Goal: Task Accomplishment & Management: Use online tool/utility

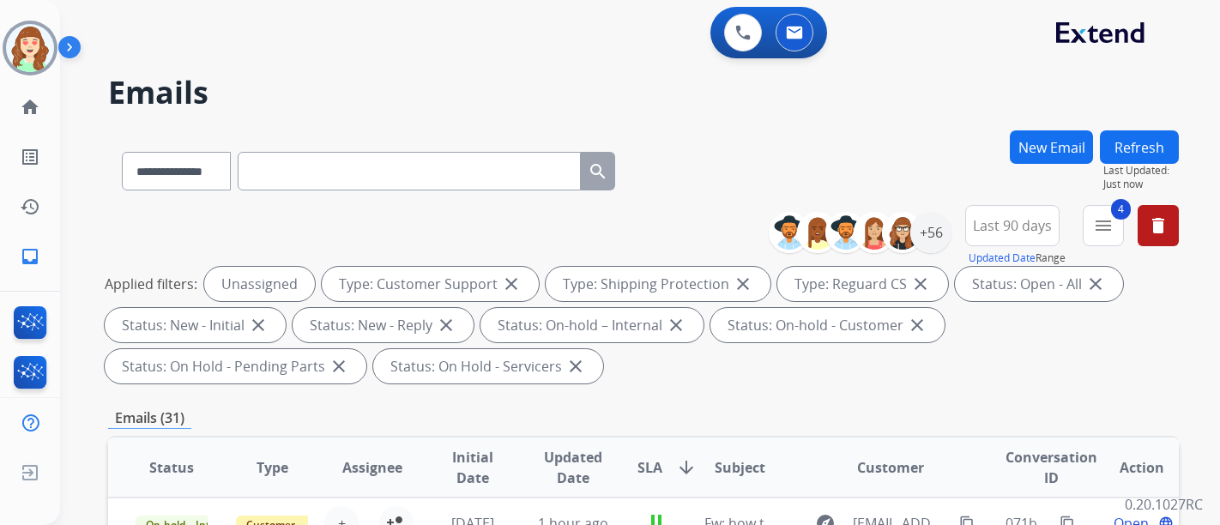
select select "**********"
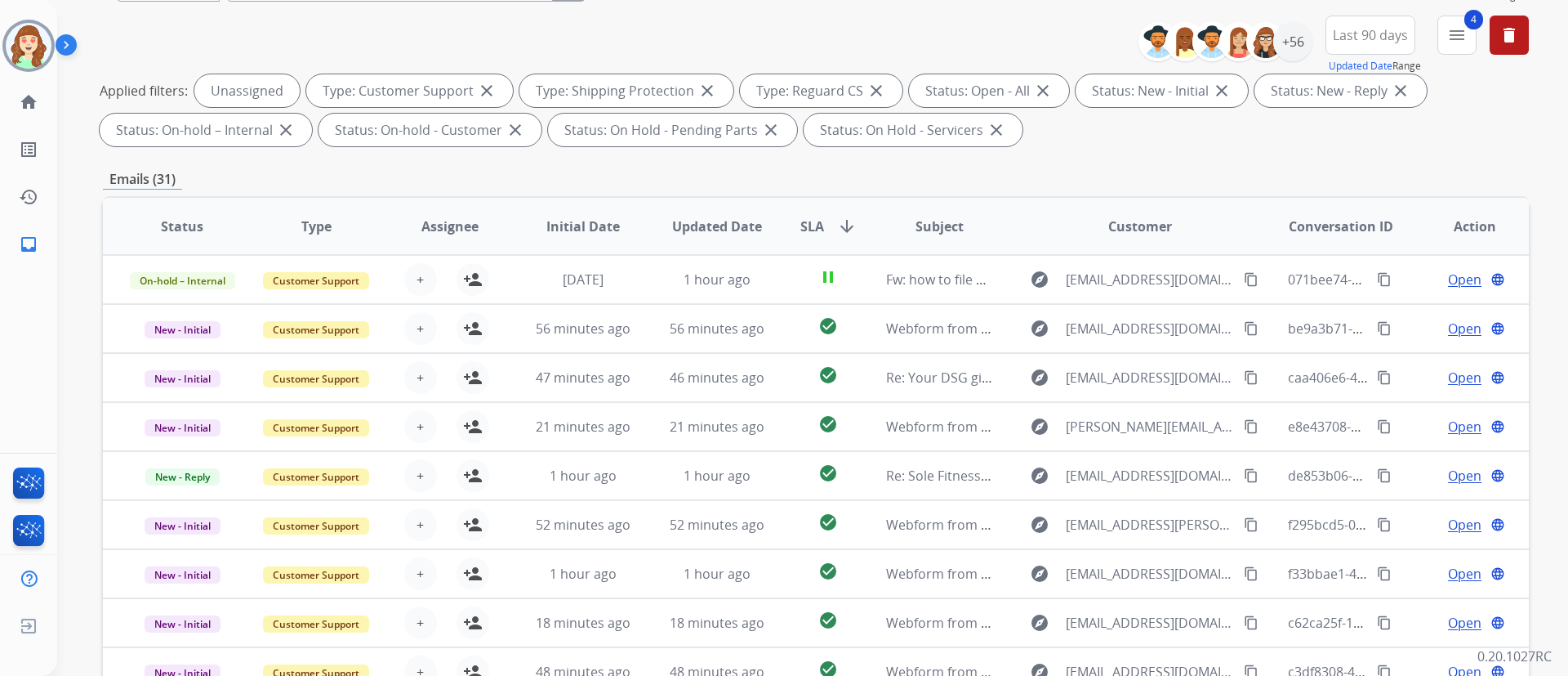
scroll to position [180, 0]
drag, startPoint x: 1161, startPoint y: 14, endPoint x: 1066, endPoint y: 169, distance: 181.8
click at [1066, 169] on div "**********" at bounding box center [816, 387] width 1426 height 884
click at [1161, 52] on button "4 menu Filters" at bounding box center [1457, 34] width 39 height 39
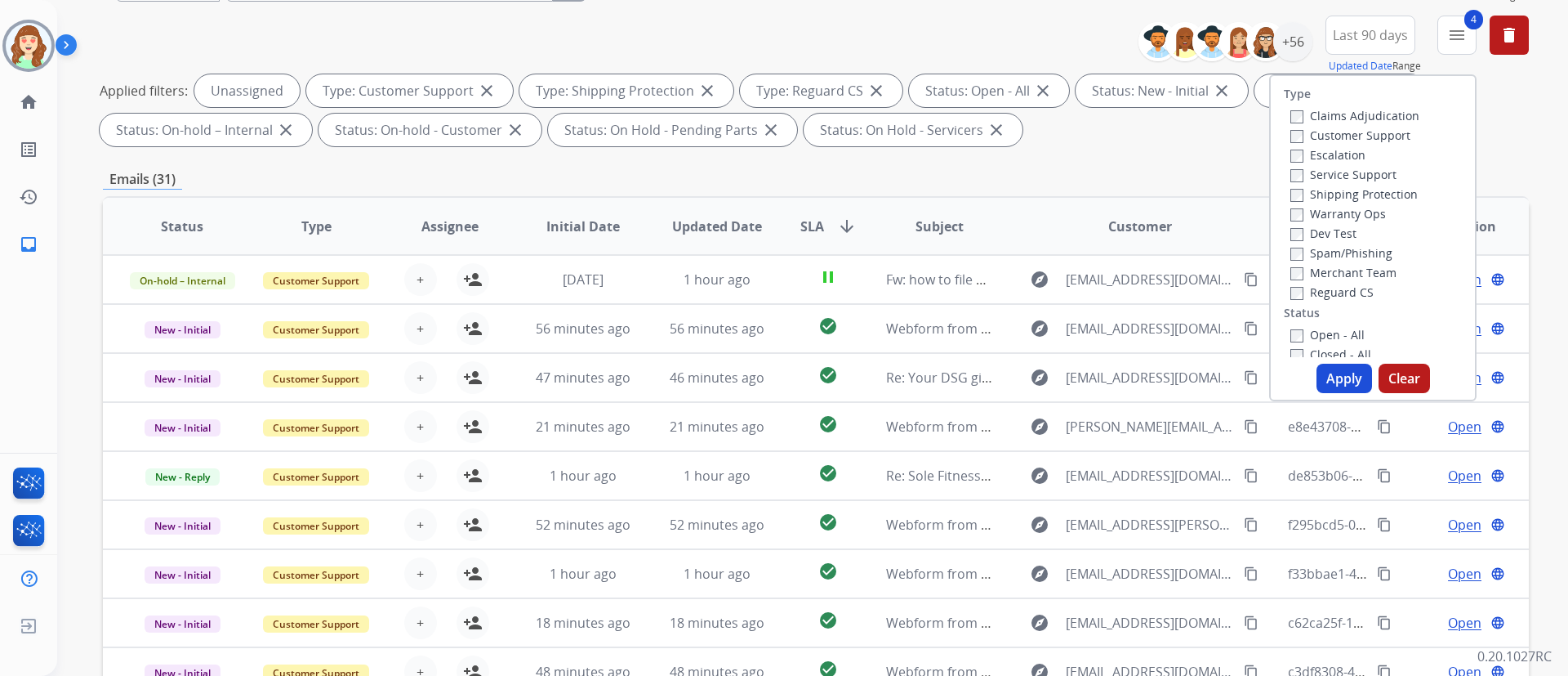
click at [1161, 368] on button "Apply" at bounding box center [1344, 378] width 55 height 30
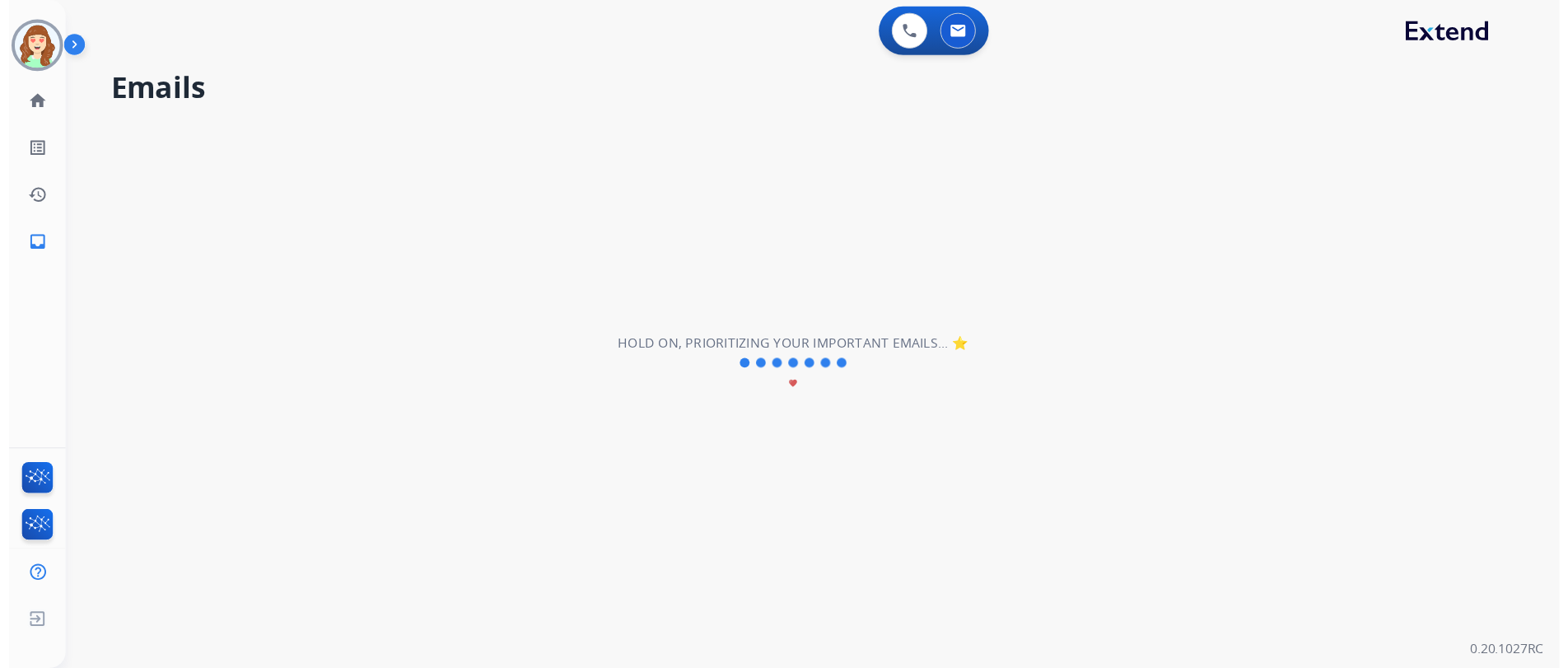
scroll to position [0, 0]
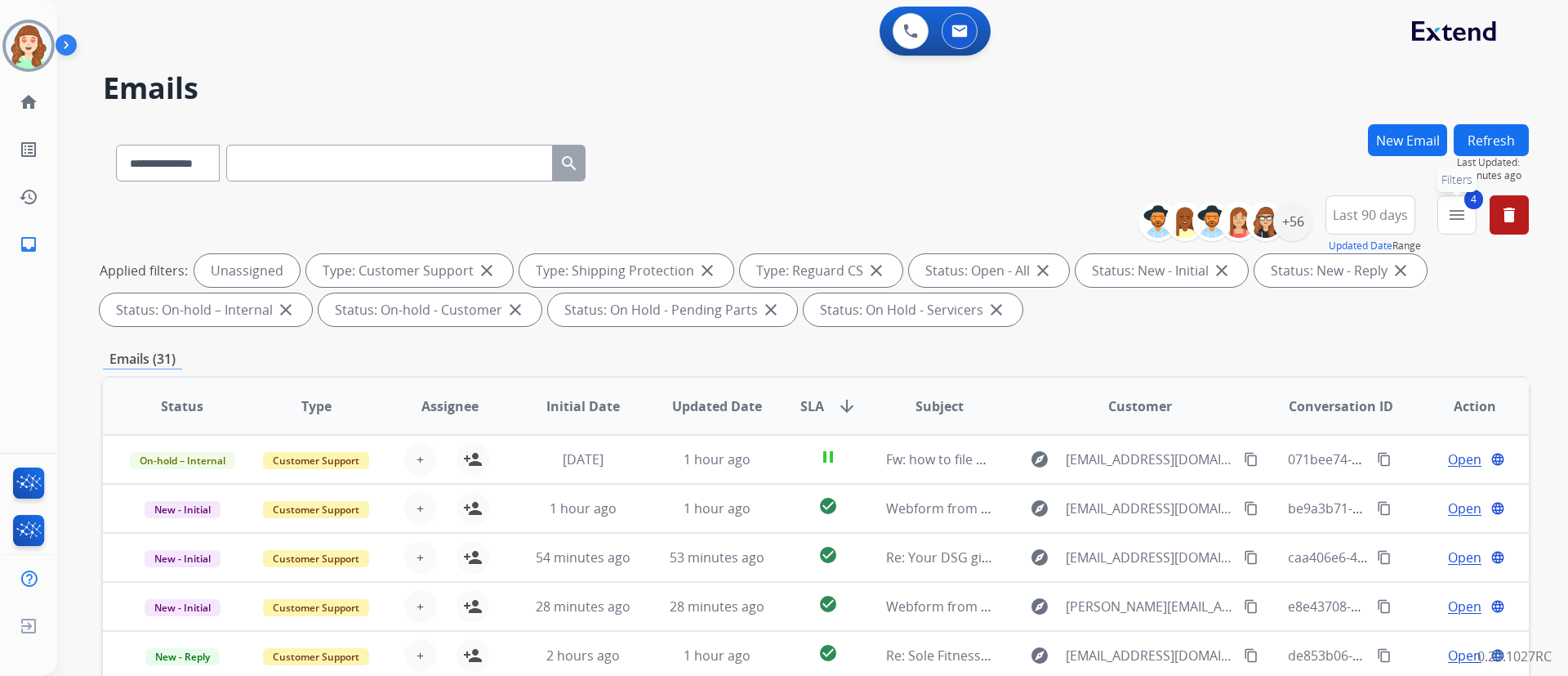
click at [1161, 208] on button "4 menu Filters" at bounding box center [1457, 214] width 39 height 39
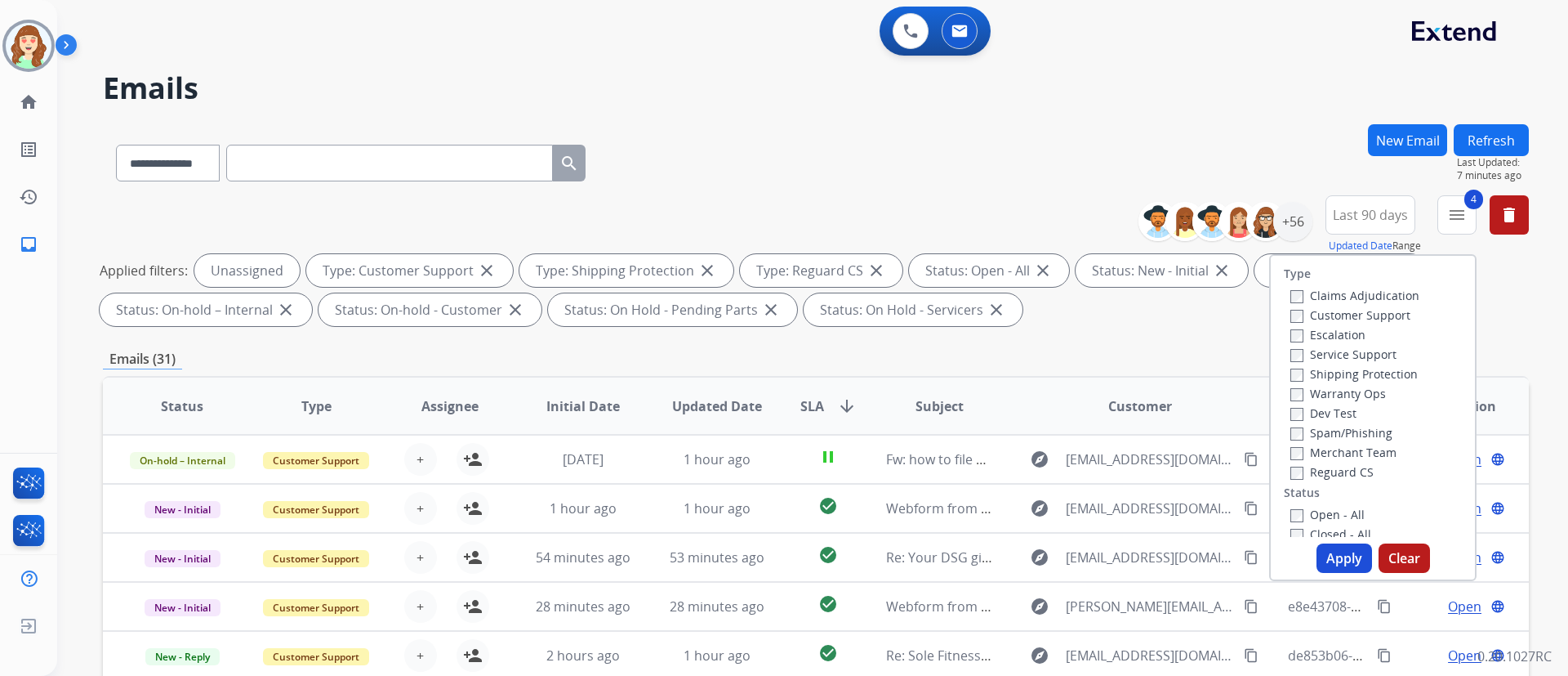
click at [1161, 231] on button "Last 90 days" at bounding box center [1370, 214] width 89 height 39
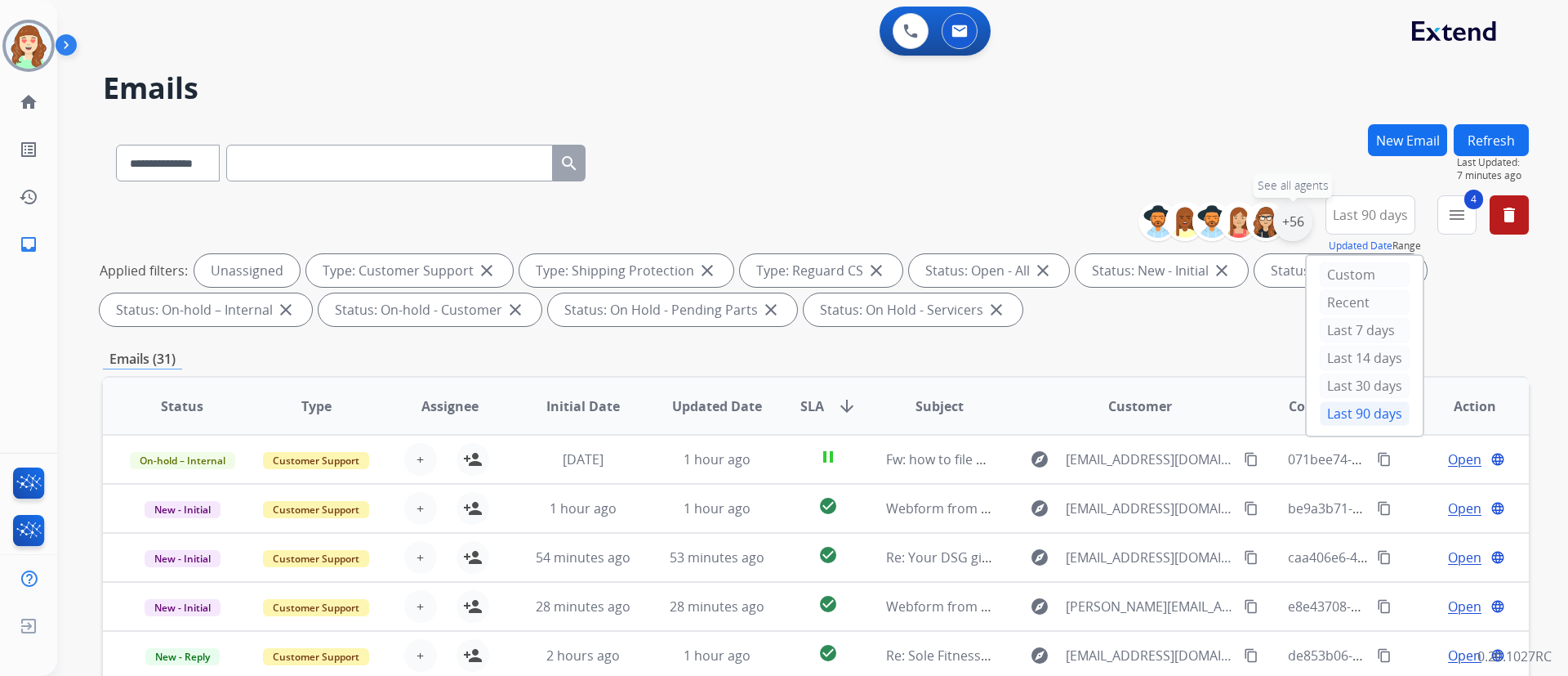
click at [1161, 217] on div "+56" at bounding box center [1293, 221] width 39 height 39
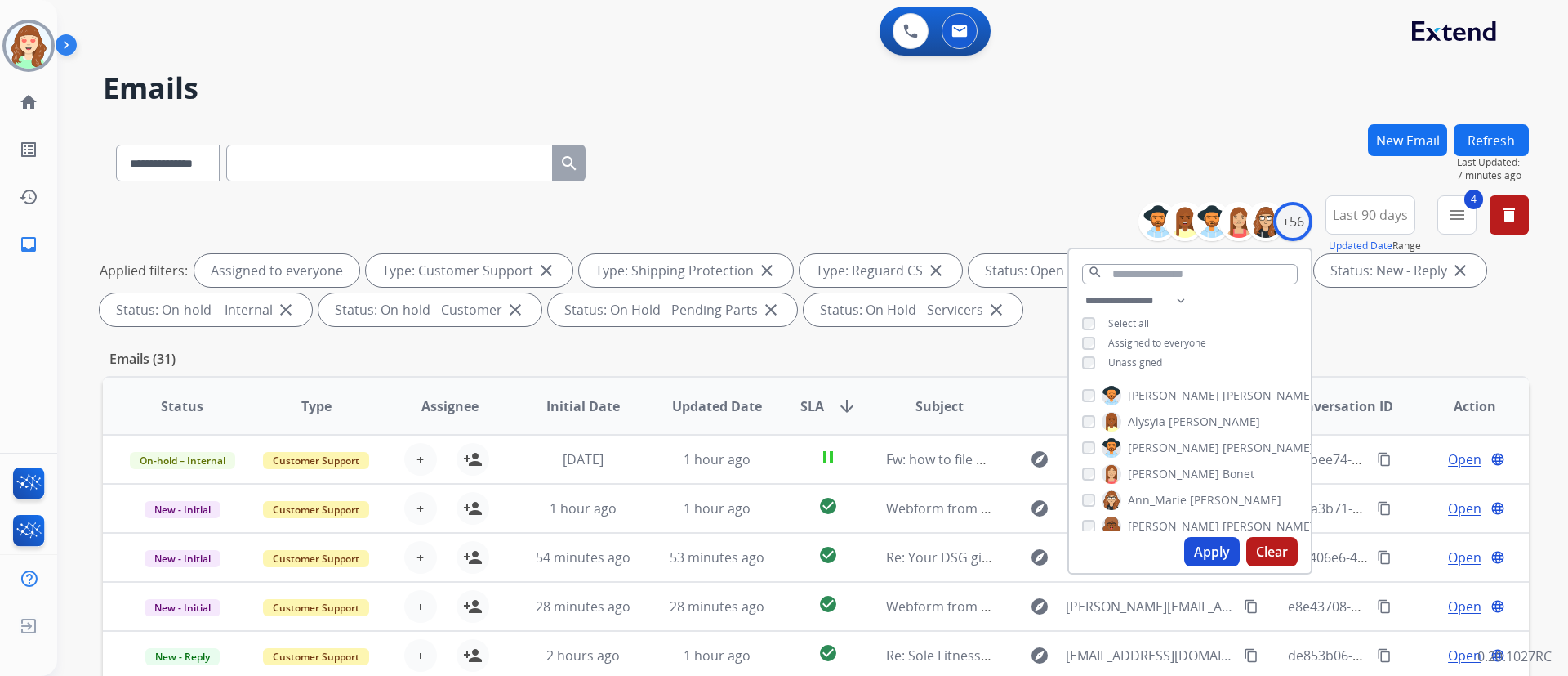
click at [1161, 499] on button "Apply" at bounding box center [1212, 551] width 55 height 30
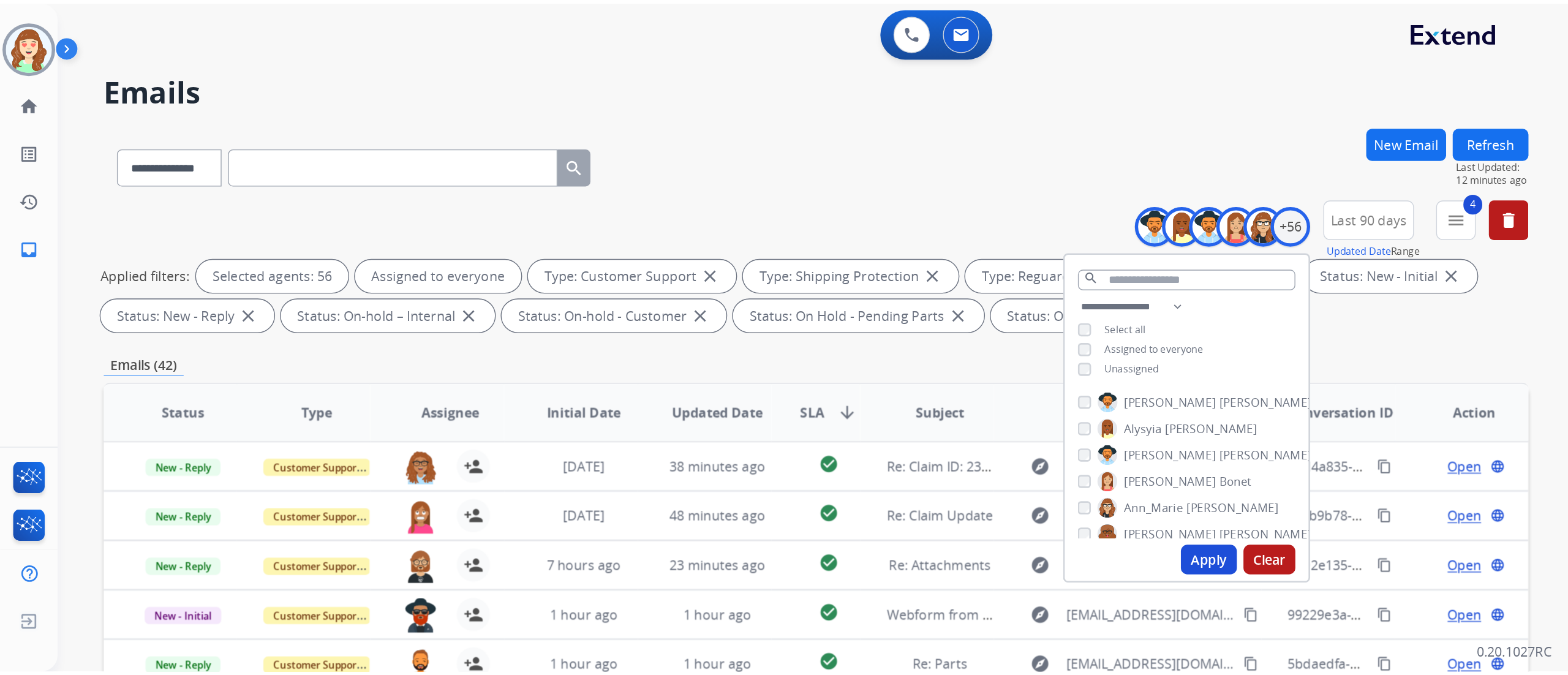
scroll to position [1, 0]
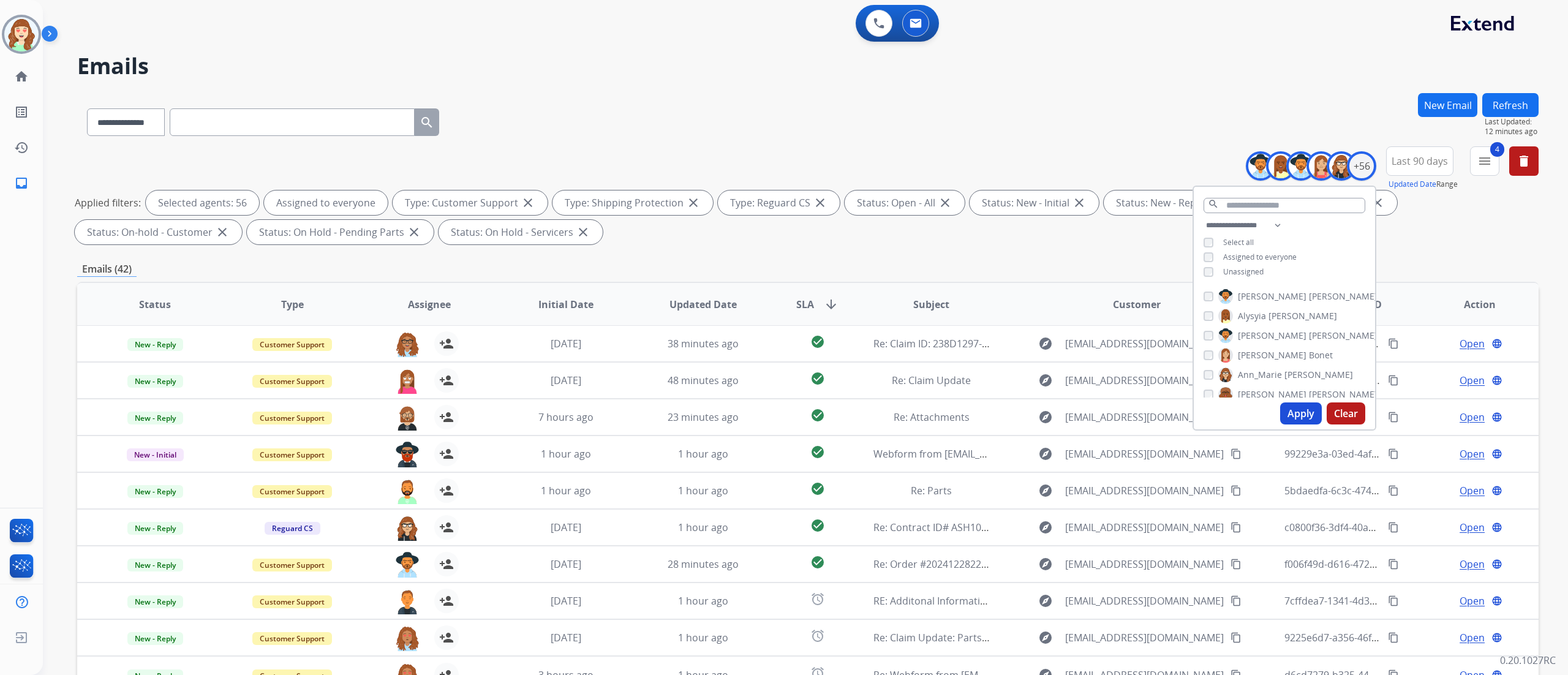
drag, startPoint x: 1162, startPoint y: 22, endPoint x: 941, endPoint y: 166, distance: 263.8
click at [870, 166] on div "**********" at bounding box center [808, 198] width 1462 height 103
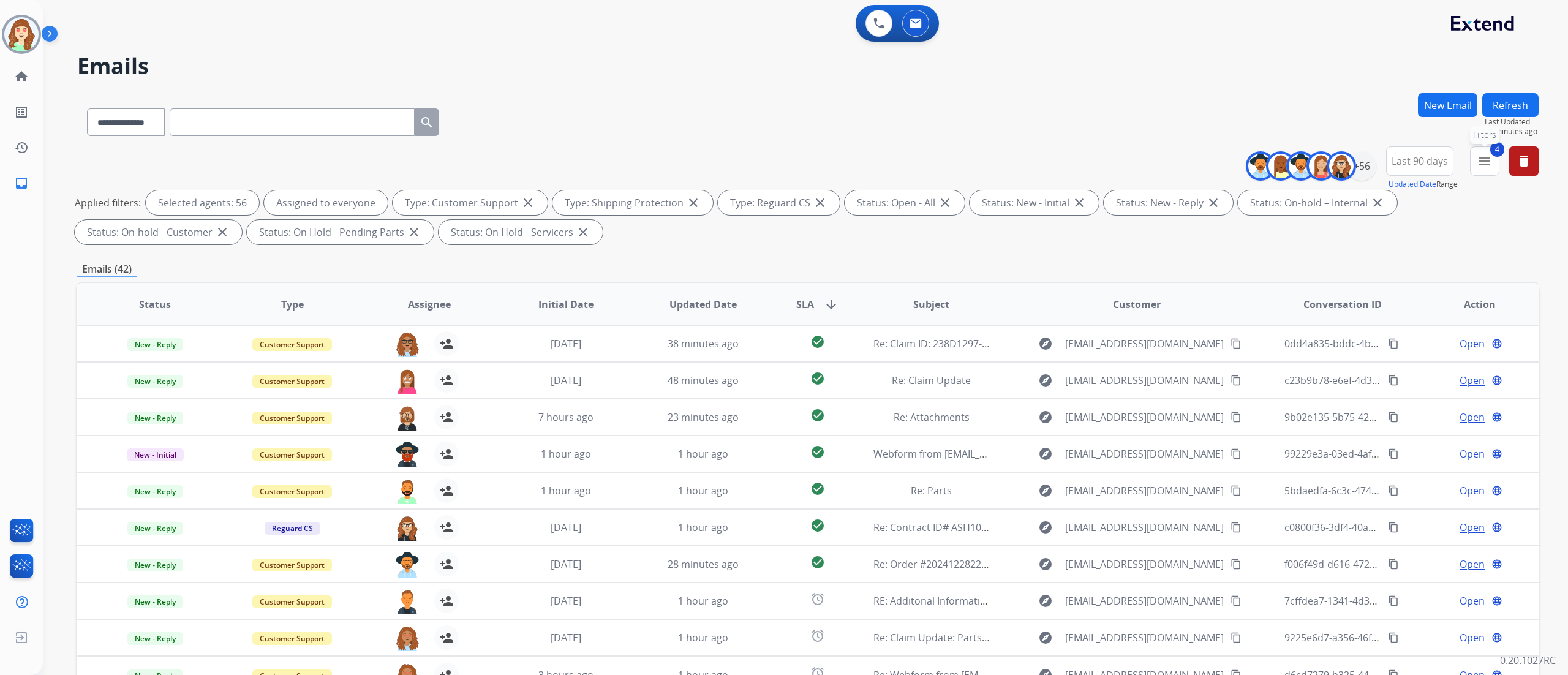
click at [870, 166] on mat-icon "menu" at bounding box center [1484, 161] width 15 height 15
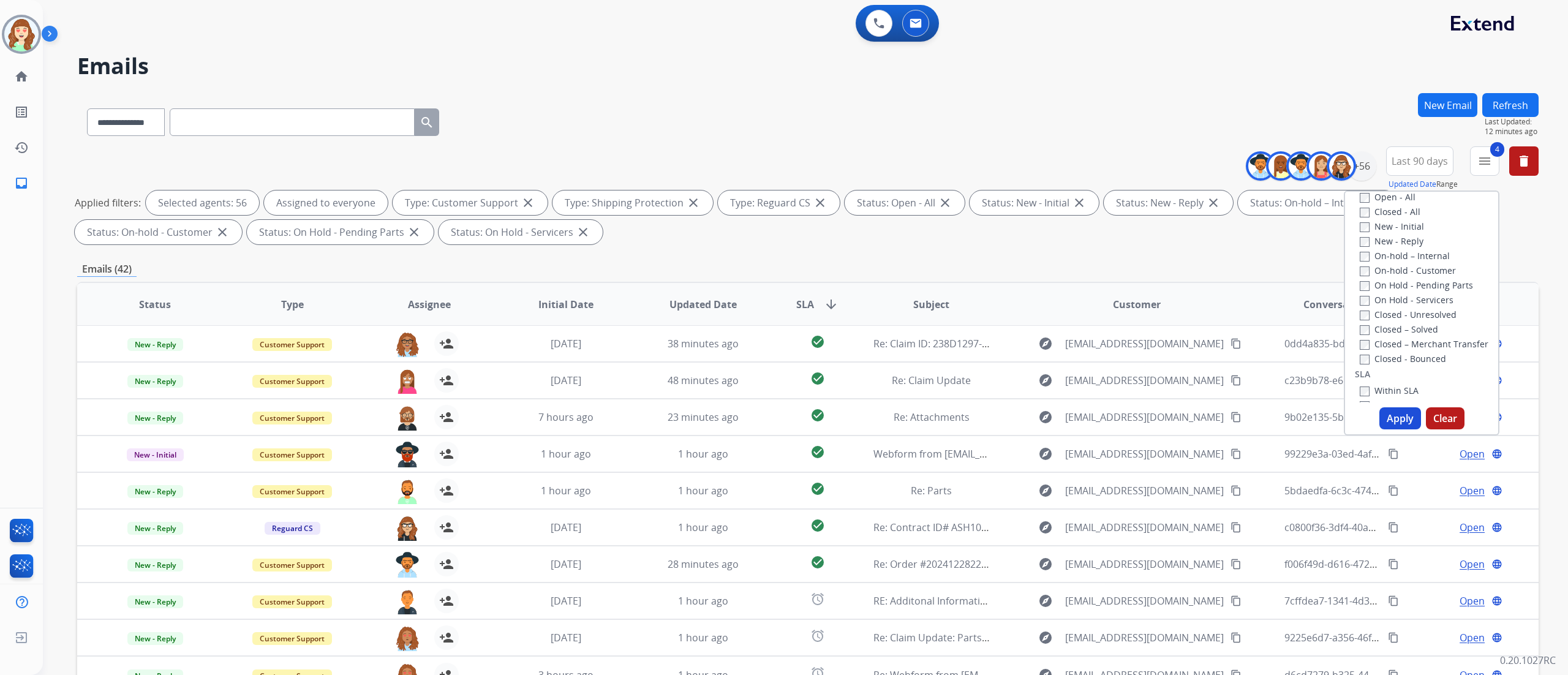
scroll to position [191, 0]
click at [870, 374] on button "Apply" at bounding box center [1400, 419] width 41 height 22
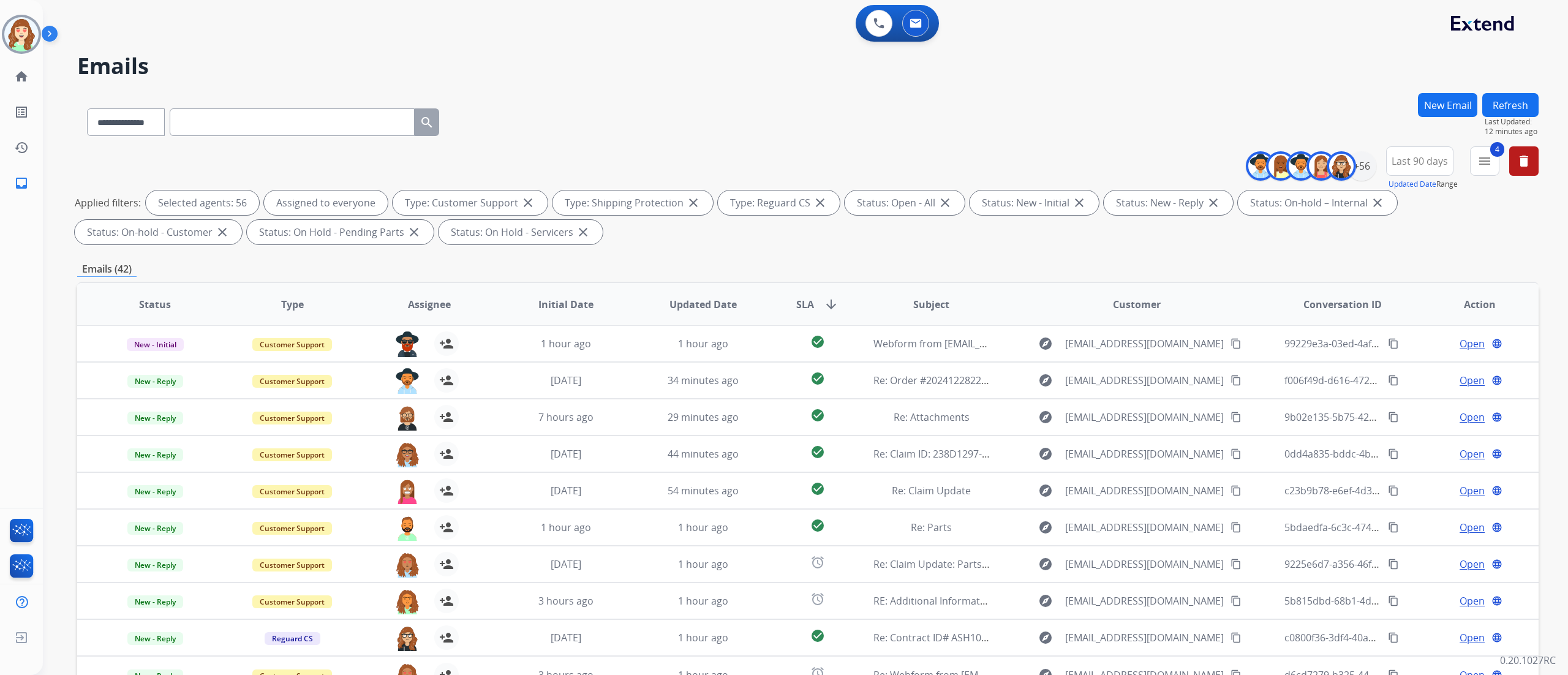
drag, startPoint x: 1279, startPoint y: 59, endPoint x: 1203, endPoint y: 24, distance: 83.7
click at [870, 59] on h2 "Emails" at bounding box center [808, 66] width 1462 height 24
click at [870, 157] on button "4 menu Filters" at bounding box center [1484, 161] width 29 height 29
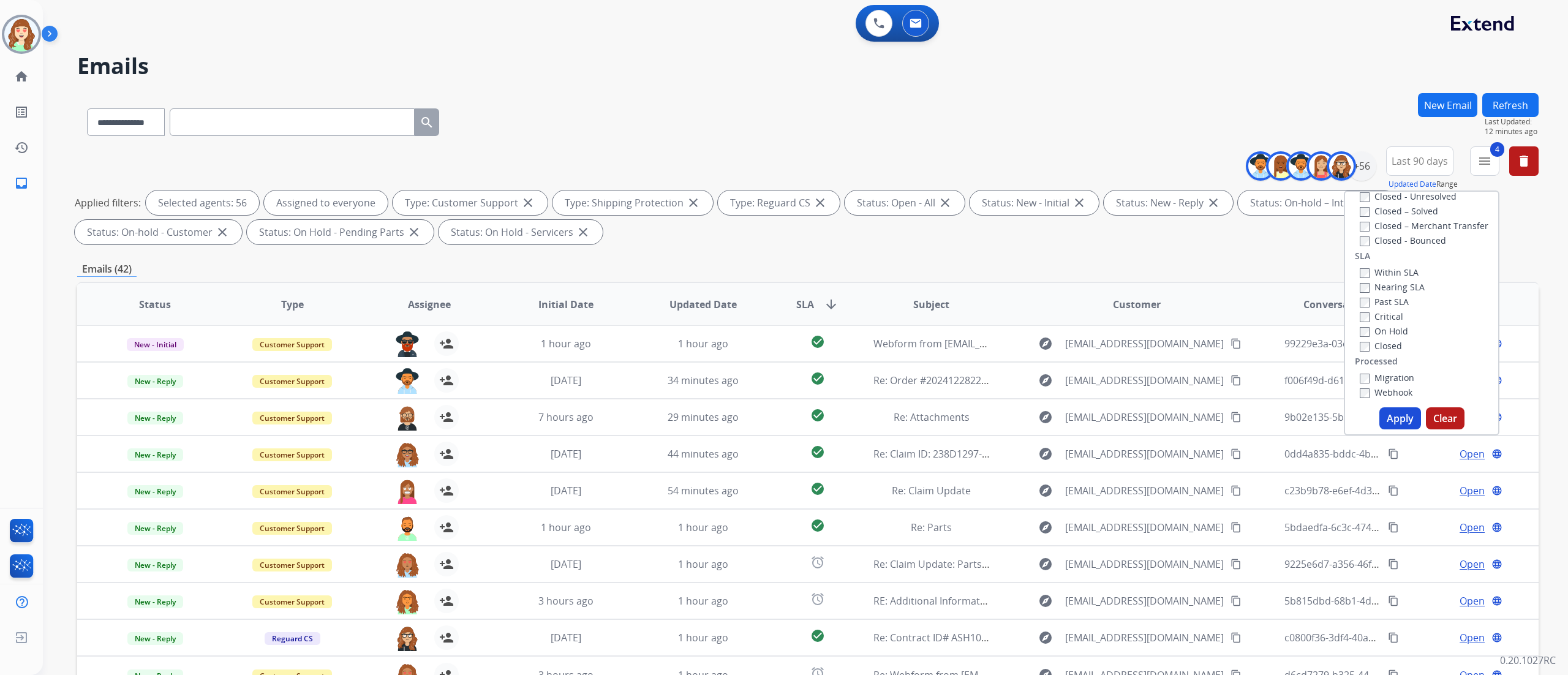
scroll to position [310, 0]
click at [870, 301] on div "Within SLA Nearing SLA Past SLA Critical On Hold Closed" at bounding box center [1390, 306] width 70 height 89
click at [870, 374] on button "Apply" at bounding box center [1400, 419] width 41 height 22
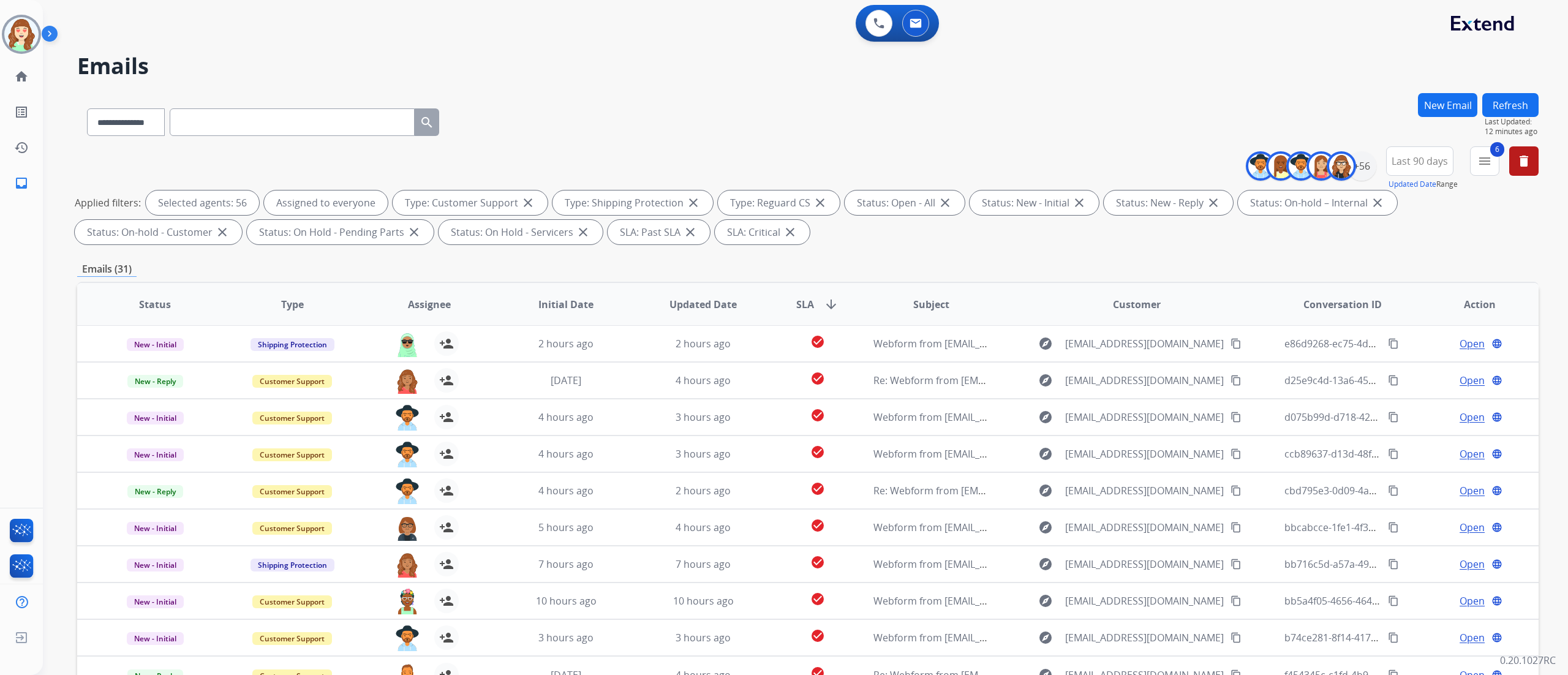
click at [807, 306] on span "SLA" at bounding box center [805, 304] width 18 height 15
click at [812, 304] on span "SLA arrow_upward" at bounding box center [817, 304] width 42 height 15
click at [870, 100] on div "**********" at bounding box center [808, 119] width 1462 height 54
click at [870, 175] on div "+56" at bounding box center [1362, 166] width 29 height 29
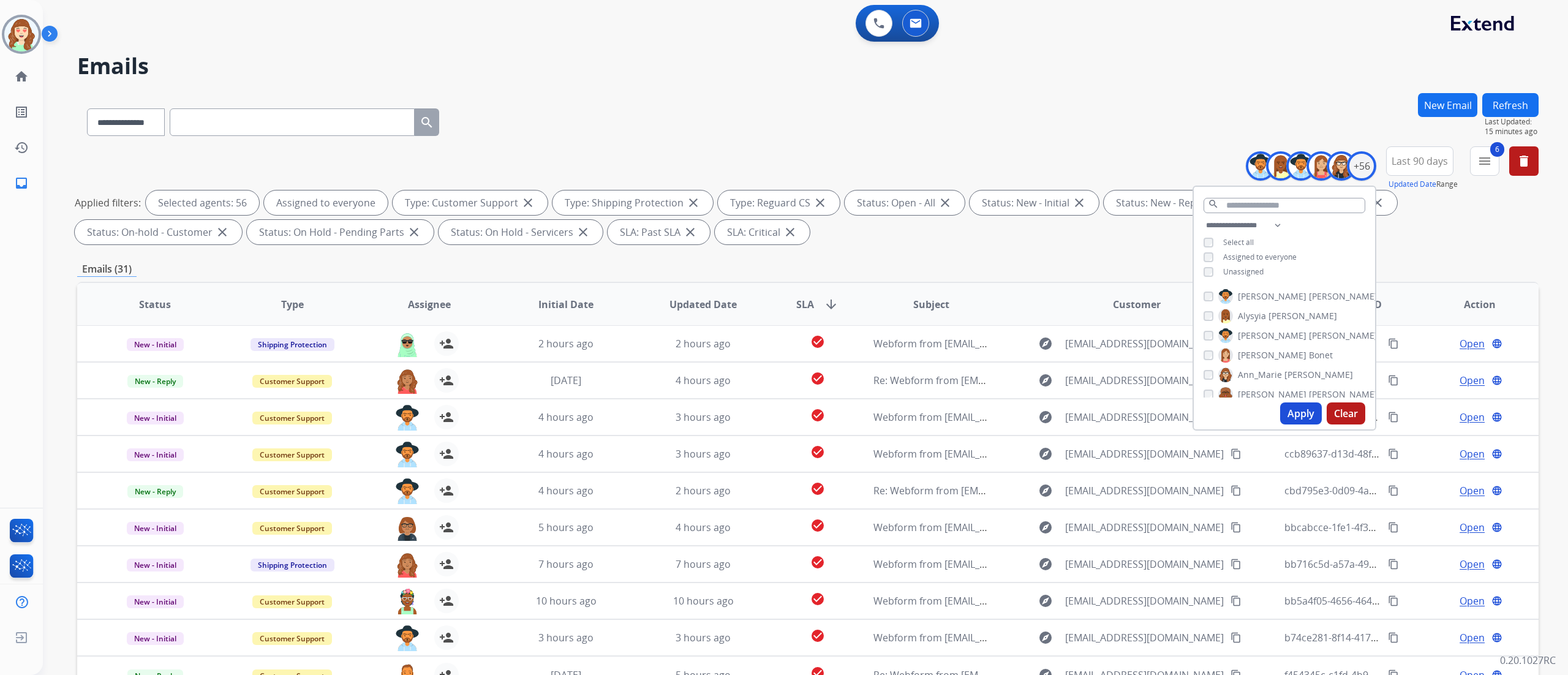
click at [870, 374] on button "Clear" at bounding box center [1346, 414] width 39 height 22
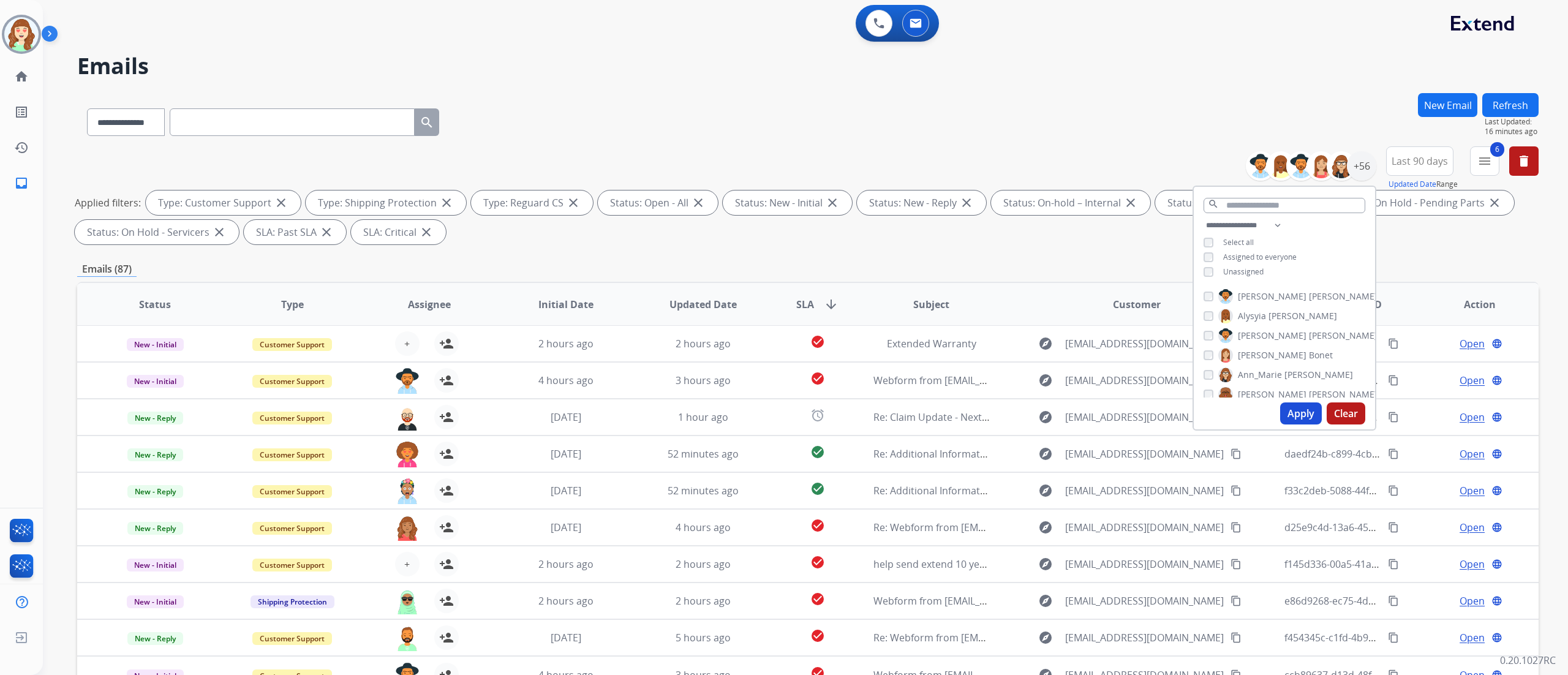
click at [870, 274] on div "Unassigned" at bounding box center [1234, 272] width 60 height 10
click at [870, 374] on button "Apply" at bounding box center [1301, 414] width 41 height 22
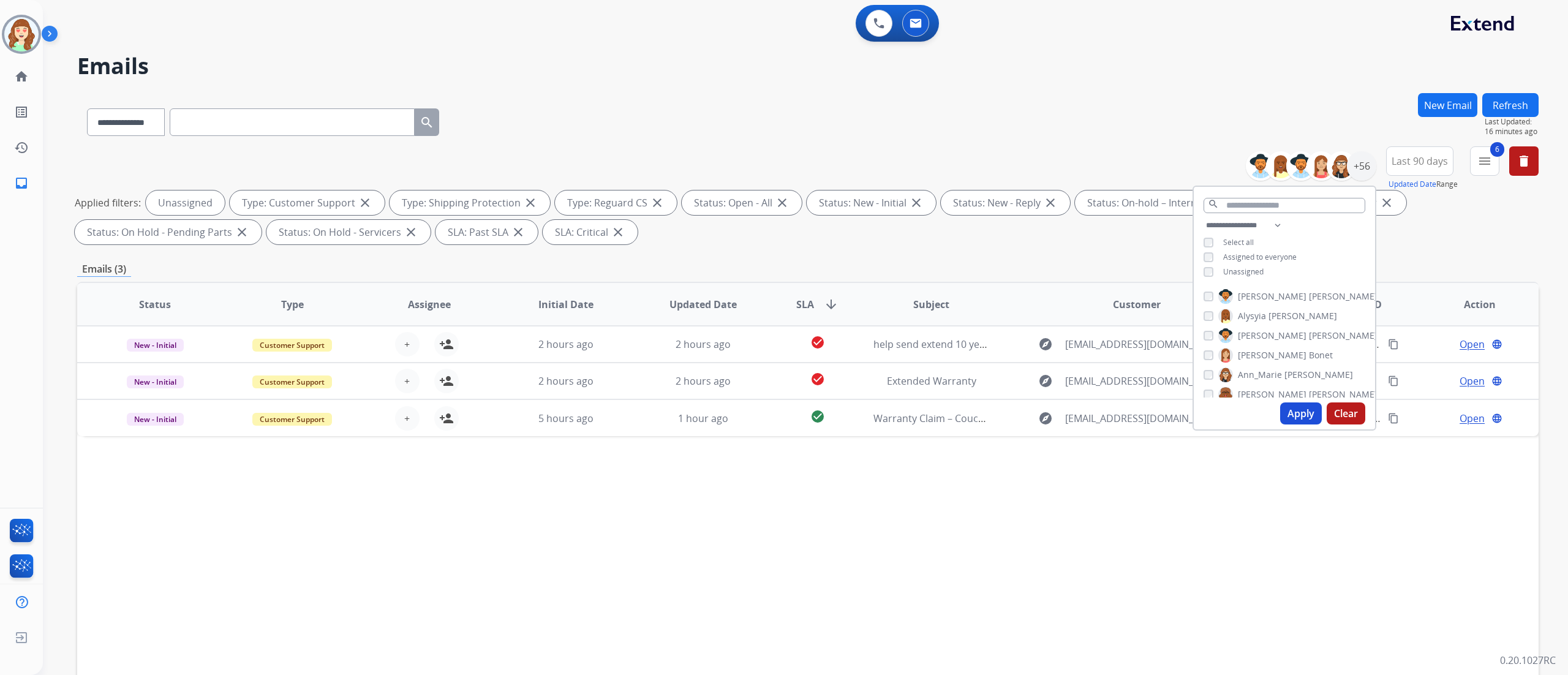
scroll to position [0, 0]
click at [870, 374] on div "Status Type Assignee Initial Date Updated Date SLA arrow_downward Subject Custo…" at bounding box center [808, 487] width 1462 height 411
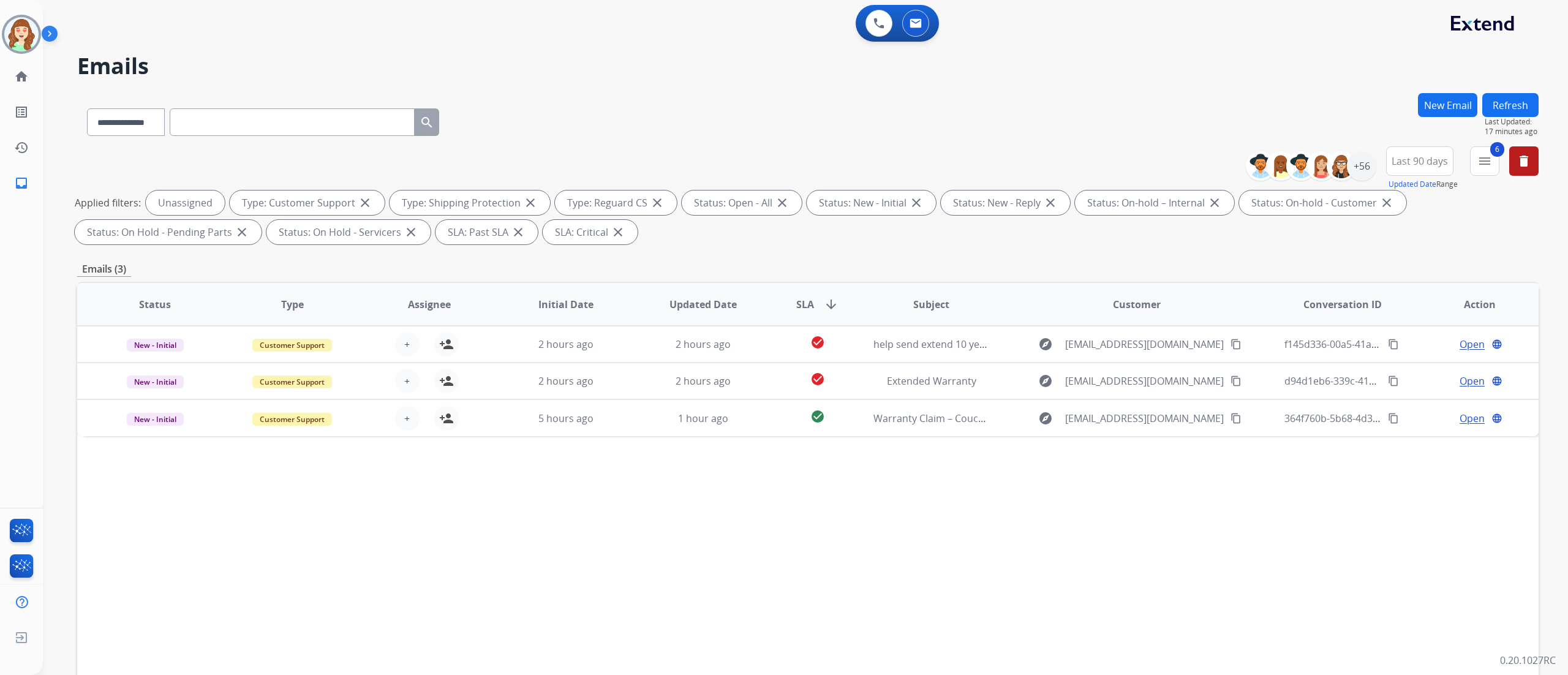
click at [870, 63] on h2 "Emails" at bounding box center [808, 66] width 1462 height 24
click at [870, 154] on mat-icon "menu" at bounding box center [1484, 161] width 15 height 15
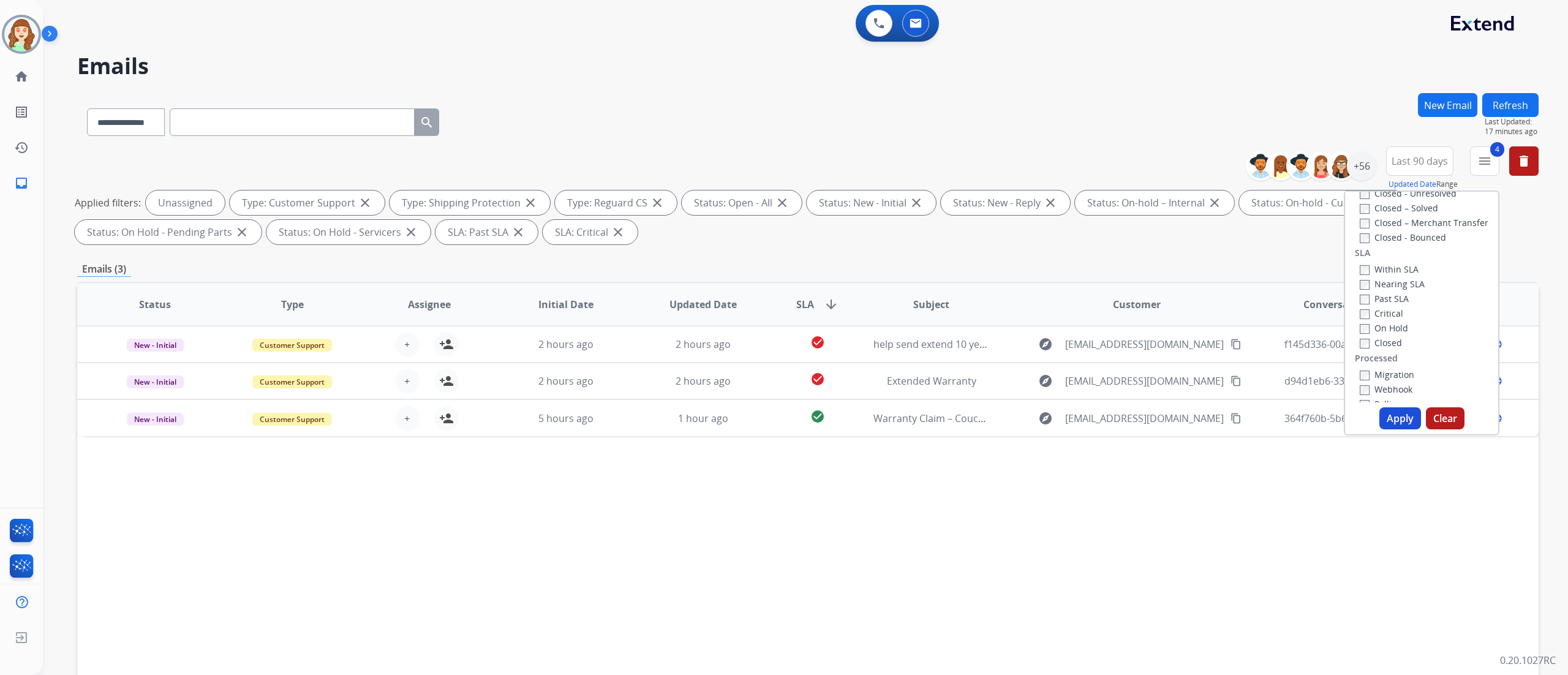
click at [870, 374] on button "Apply" at bounding box center [1400, 419] width 41 height 22
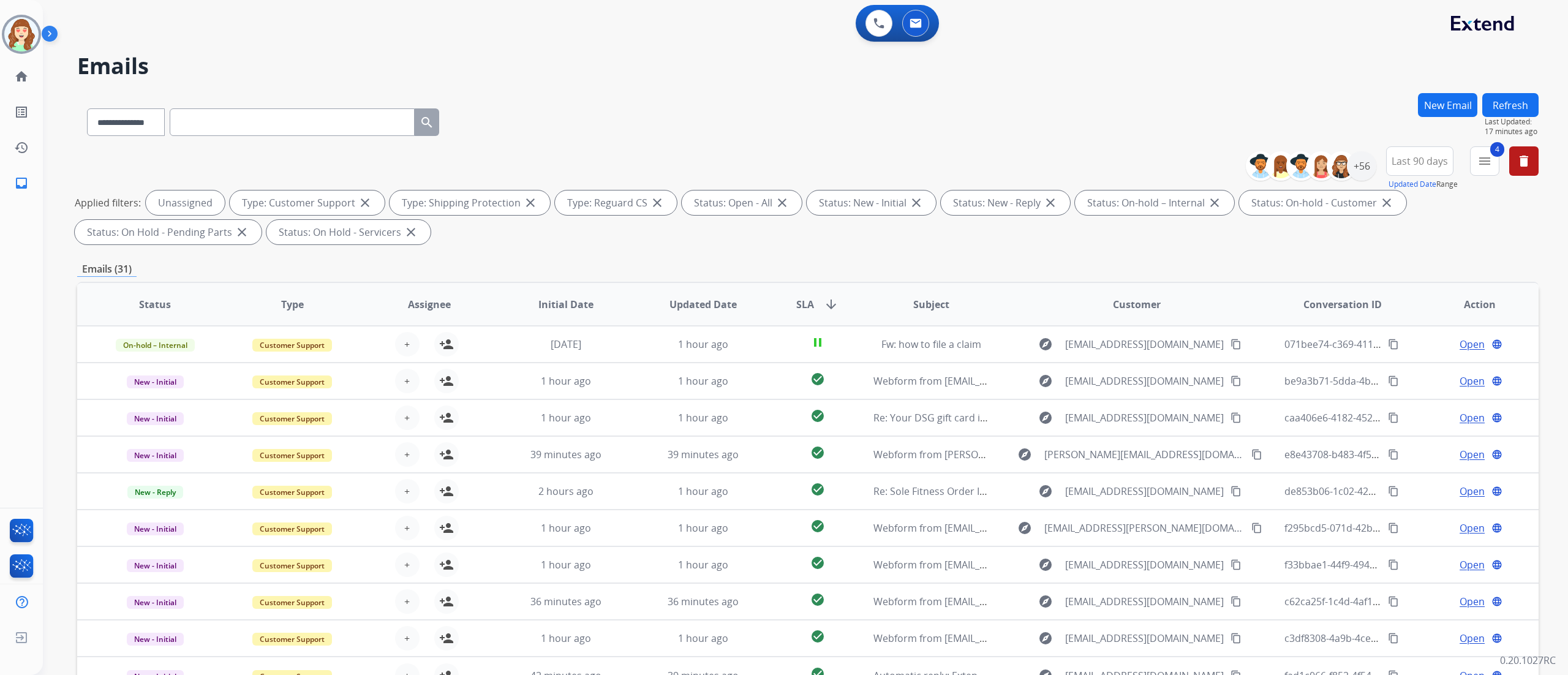
click at [870, 50] on div "**********" at bounding box center [790, 381] width 1496 height 675
